Goal: Information Seeking & Learning: Learn about a topic

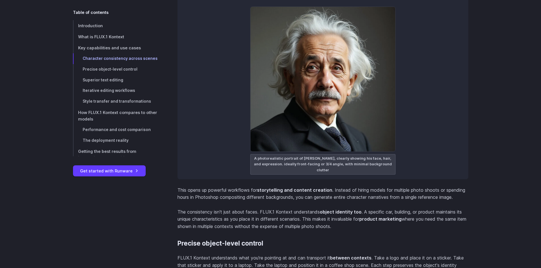
scroll to position [1674, 0]
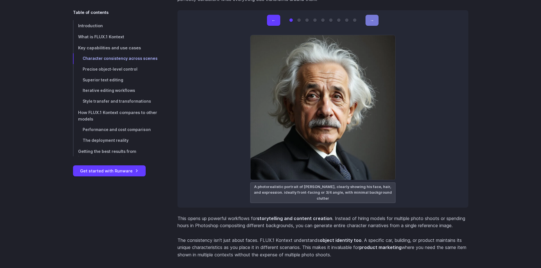
click at [371, 21] on button "→" at bounding box center [371, 20] width 13 height 11
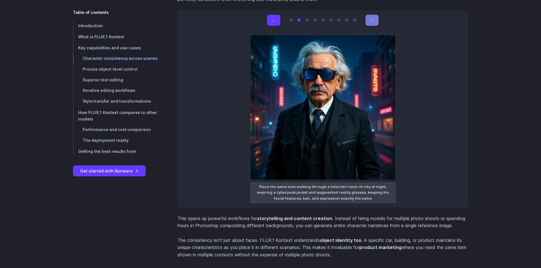
click at [372, 21] on button "→" at bounding box center [371, 20] width 13 height 11
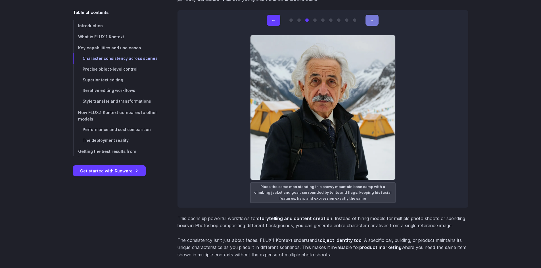
click at [372, 21] on button "→" at bounding box center [371, 20] width 13 height 11
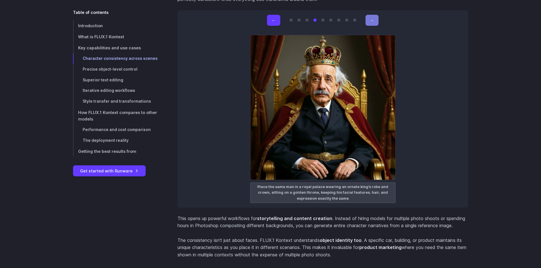
click at [372, 21] on button "→" at bounding box center [371, 20] width 13 height 11
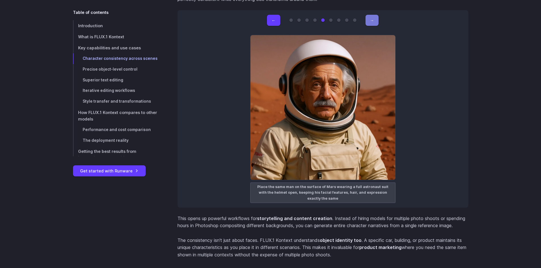
click at [372, 21] on button "→" at bounding box center [371, 20] width 13 height 11
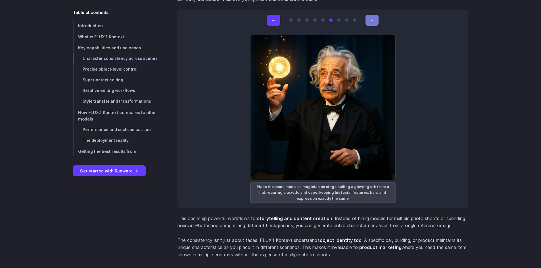
click at [372, 21] on button "→" at bounding box center [371, 20] width 13 height 11
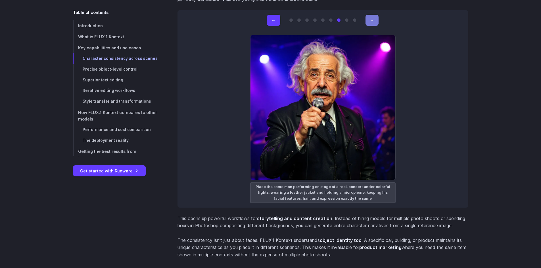
click at [372, 21] on button "→" at bounding box center [371, 20] width 13 height 11
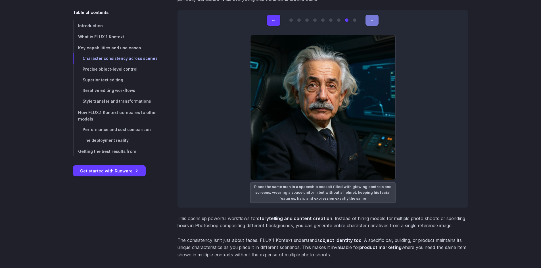
click at [372, 21] on button "→" at bounding box center [371, 20] width 13 height 11
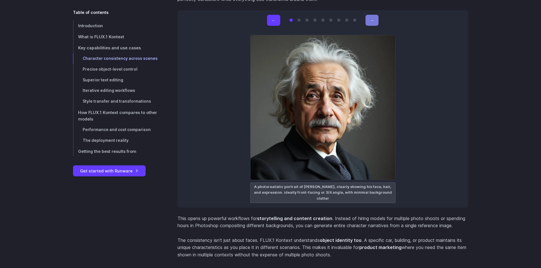
click at [372, 21] on button "→" at bounding box center [371, 20] width 13 height 11
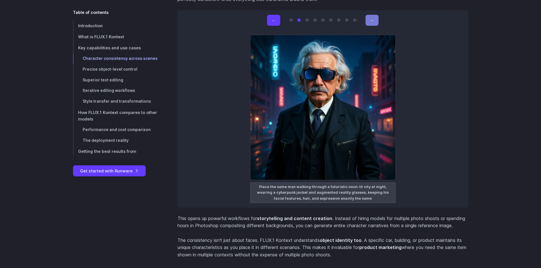
click at [372, 21] on button "→" at bounding box center [371, 20] width 13 height 11
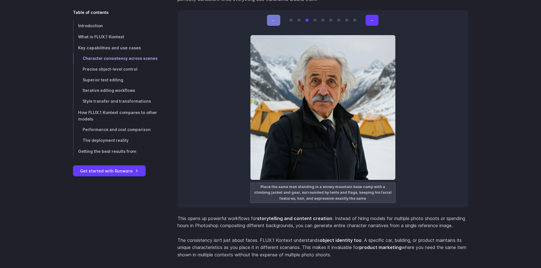
click at [276, 23] on button "←" at bounding box center [273, 20] width 13 height 11
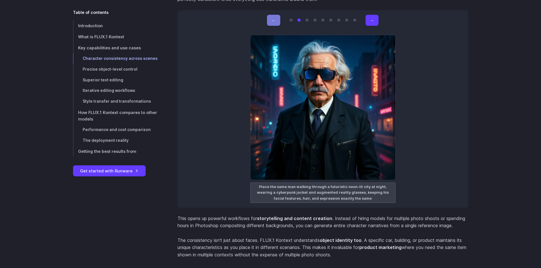
click at [276, 23] on button "←" at bounding box center [273, 20] width 13 height 11
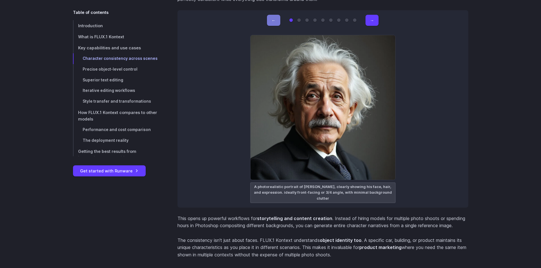
click at [278, 23] on button "←" at bounding box center [273, 20] width 13 height 11
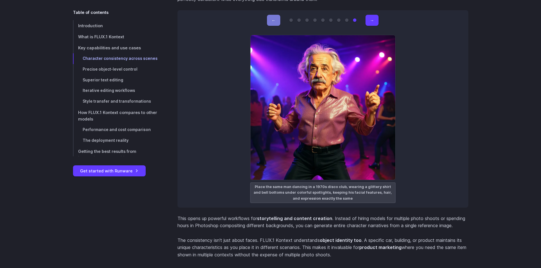
click at [278, 23] on button "←" at bounding box center [273, 20] width 13 height 11
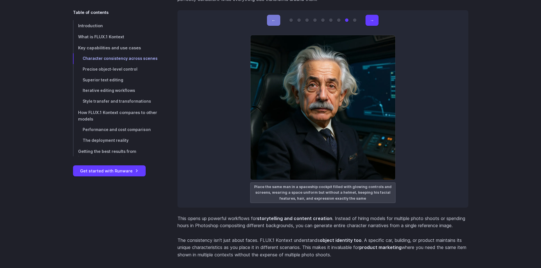
click at [278, 23] on button "←" at bounding box center [273, 20] width 13 height 11
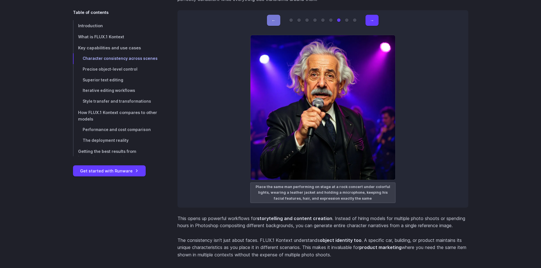
click at [278, 23] on button "←" at bounding box center [273, 20] width 13 height 11
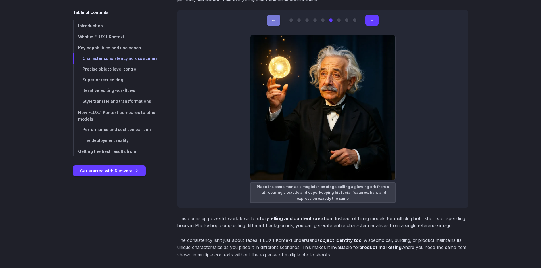
click at [278, 23] on button "←" at bounding box center [273, 20] width 13 height 11
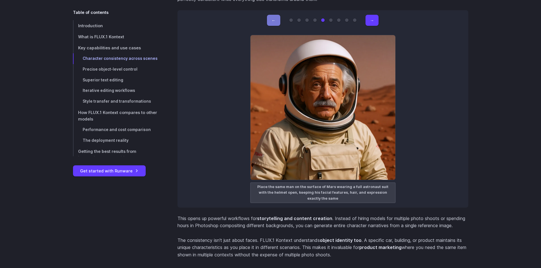
click at [278, 23] on button "←" at bounding box center [273, 20] width 13 height 11
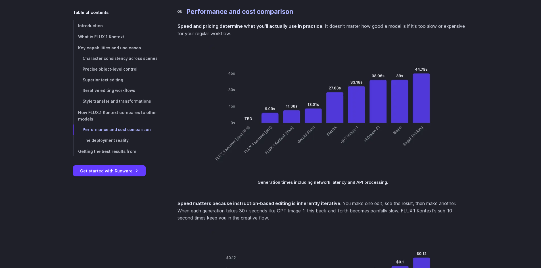
scroll to position [4030, 0]
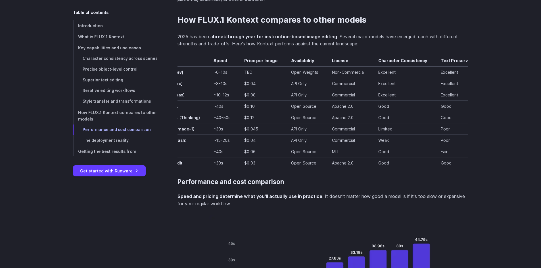
scroll to position [0, 51]
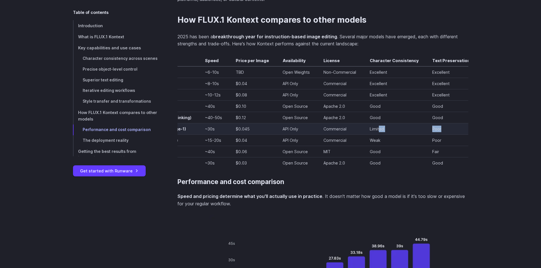
drag, startPoint x: 440, startPoint y: 130, endPoint x: 377, endPoint y: 134, distance: 63.7
click at [377, 134] on tr "OpenAI GPT-4o (Image-1) ~30s $0.045 API Only Commercial Limited Poor" at bounding box center [301, 128] width 350 height 11
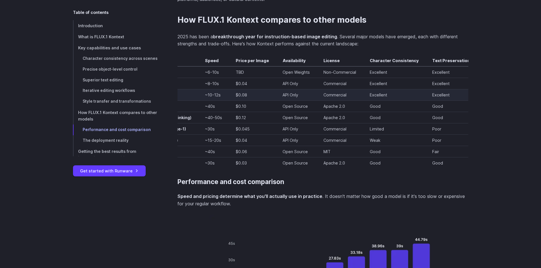
click at [373, 93] on td "Excellent" at bounding box center [394, 94] width 62 height 11
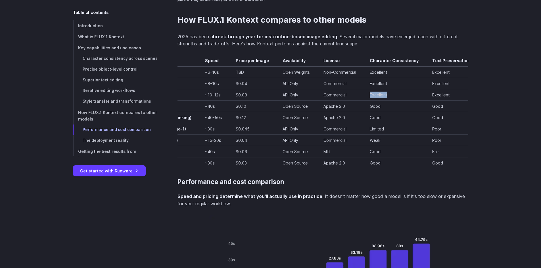
click at [370, 85] on div at bounding box center [370, 85] width 0 height 0
click at [375, 88] on td "Excellent" at bounding box center [394, 83] width 62 height 11
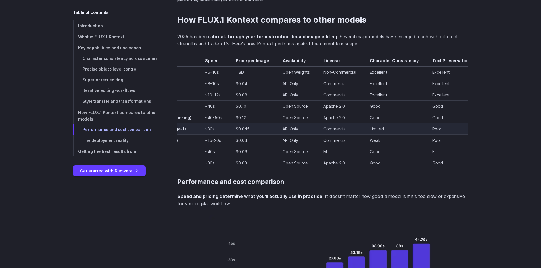
click at [374, 128] on td "Limited" at bounding box center [394, 128] width 62 height 11
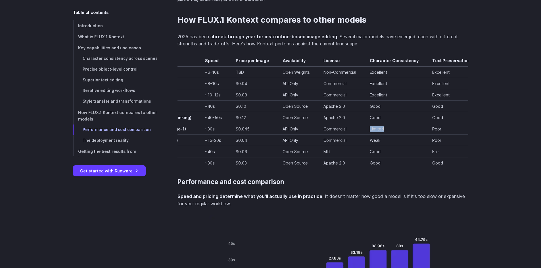
click at [371, 119] on div at bounding box center [371, 119] width 0 height 0
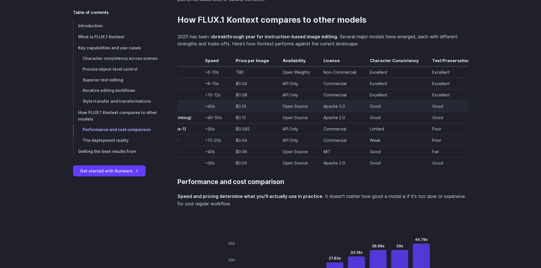
click at [403, 108] on td "Good" at bounding box center [394, 105] width 62 height 11
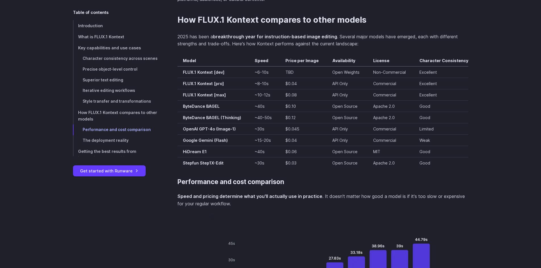
scroll to position [0, 0]
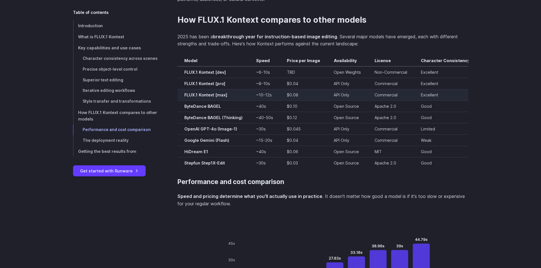
click at [384, 95] on td "Commercial" at bounding box center [391, 94] width 46 height 11
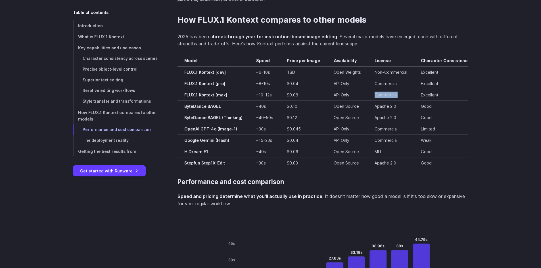
click at [380, 98] on div at bounding box center [380, 98] width 0 height 0
